Goal: Task Accomplishment & Management: Manage account settings

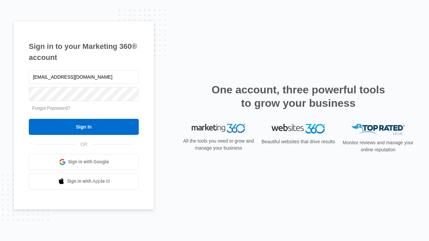
type input "[EMAIL_ADDRESS][DOMAIN_NAME]"
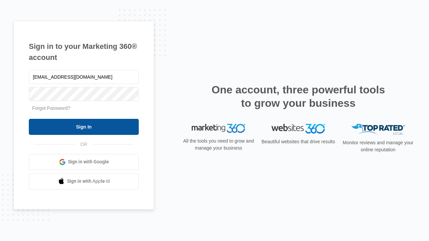
click at [84, 127] on input "Sign In" at bounding box center [84, 127] width 110 height 16
